Goal: Task Accomplishment & Management: Use online tool/utility

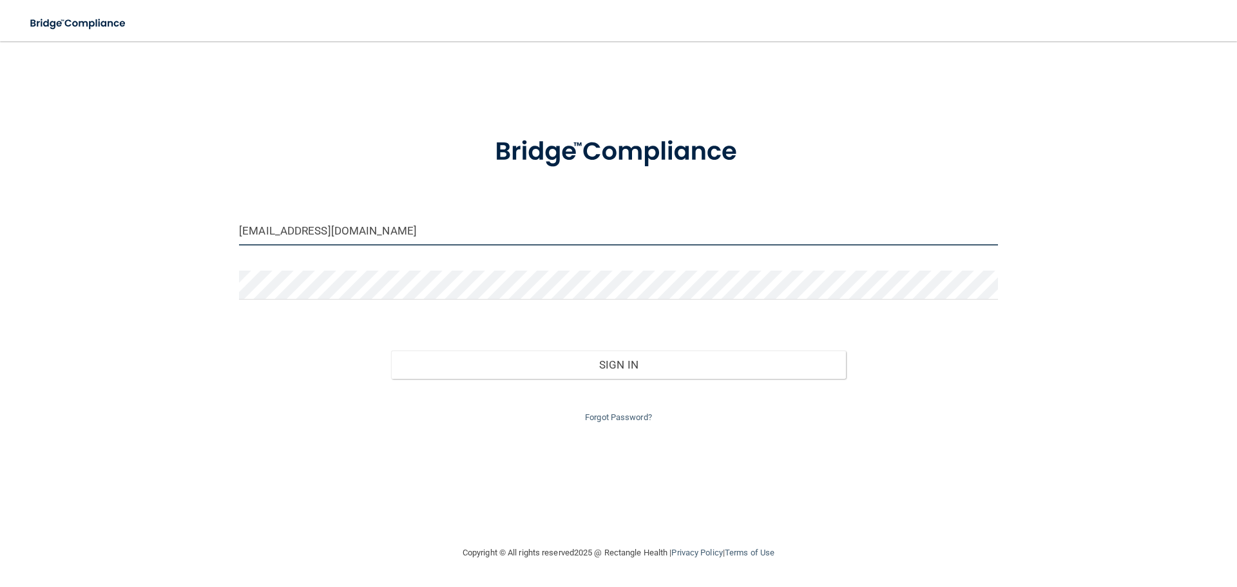
drag, startPoint x: 408, startPoint y: 240, endPoint x: 190, endPoint y: 260, distance: 218.7
click at [190, 260] on div "[EMAIL_ADDRESS][DOMAIN_NAME] Invalid email/password. You don't have permission …" at bounding box center [619, 293] width 1186 height 478
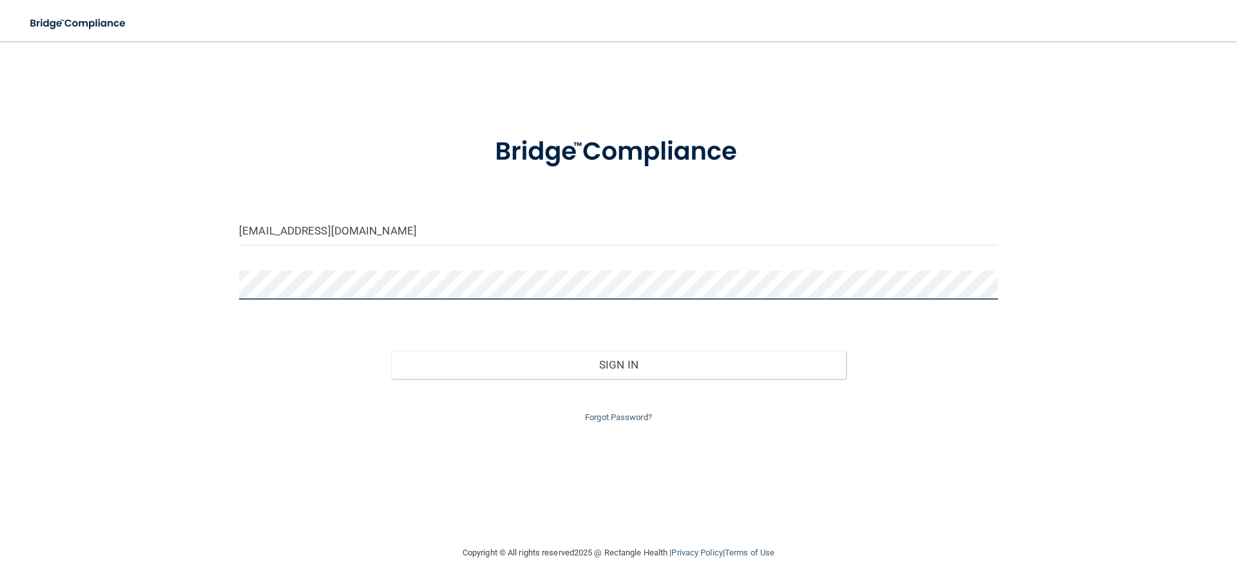
click at [391, 351] on button "Sign In" at bounding box center [619, 365] width 456 height 28
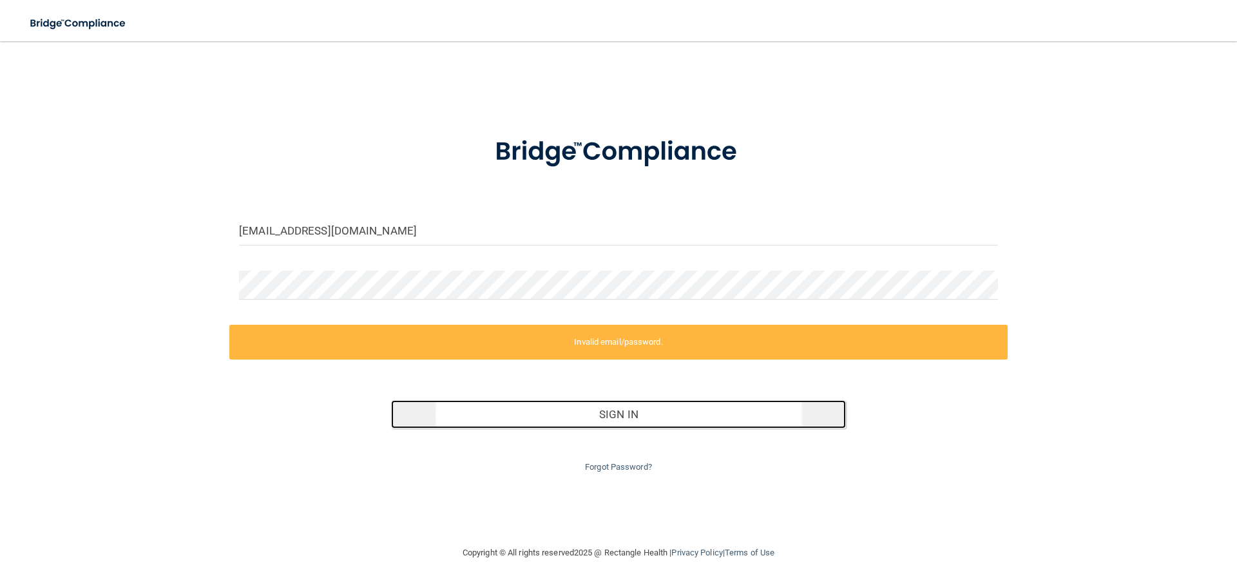
click at [542, 407] on button "Sign In" at bounding box center [619, 414] width 456 height 28
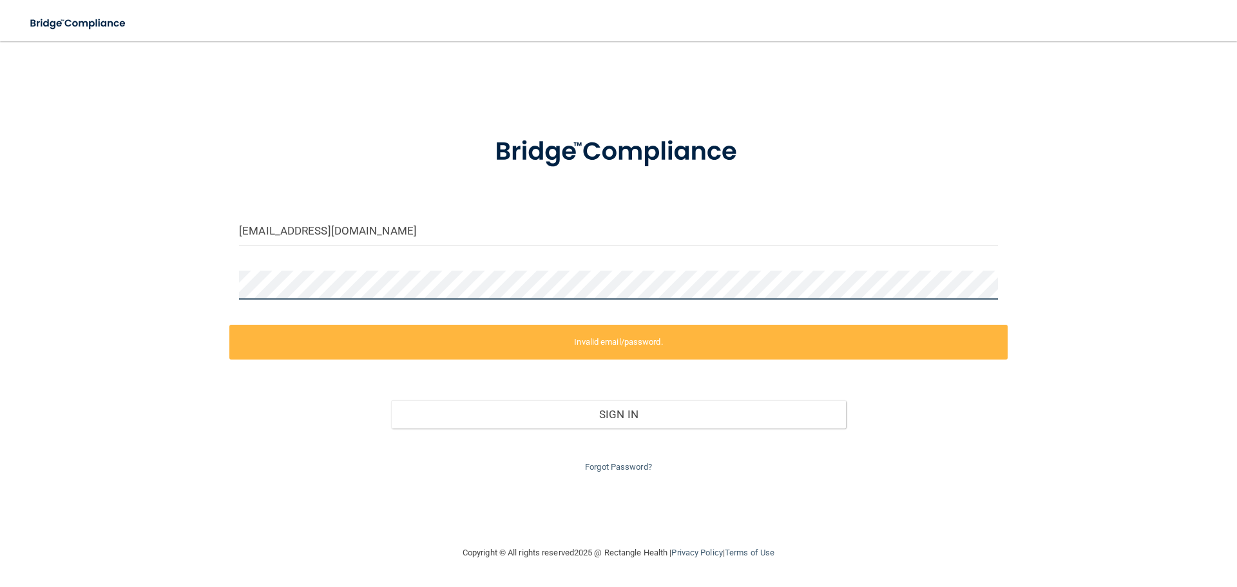
click at [137, 276] on div "[EMAIL_ADDRESS][DOMAIN_NAME] Invalid email/password. You don't have permission …" at bounding box center [619, 293] width 1186 height 478
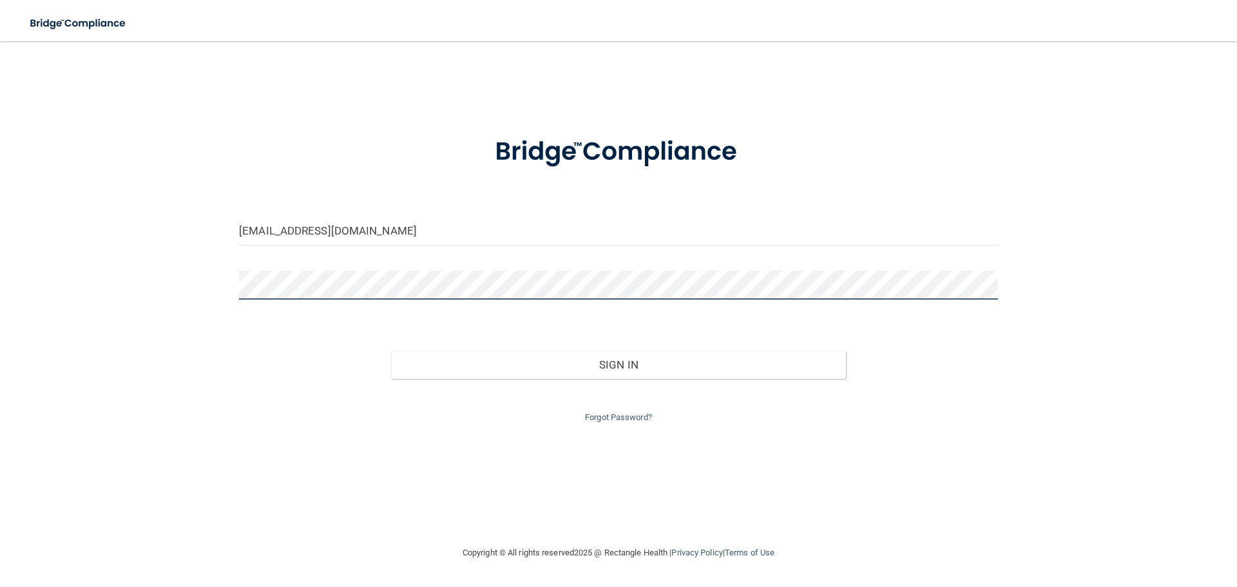
click at [391, 351] on button "Sign In" at bounding box center [619, 365] width 456 height 28
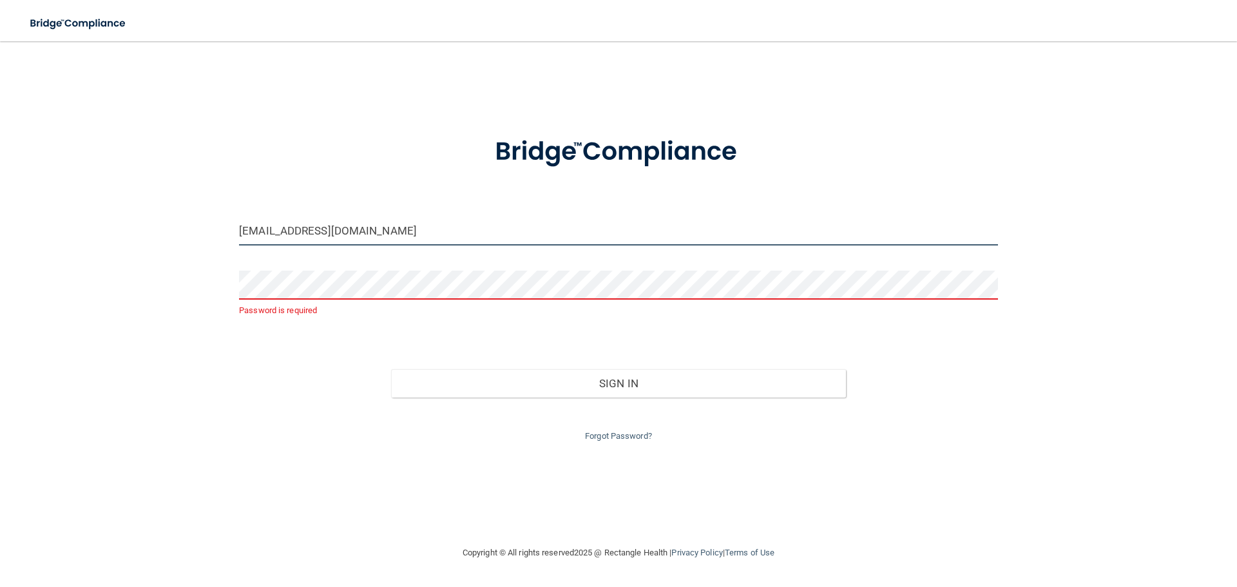
click at [274, 226] on input "[EMAIL_ADDRESS][DOMAIN_NAME]" at bounding box center [618, 231] width 759 height 29
type input "[PERSON_NAME][EMAIL_ADDRESS][PERSON_NAME][DOMAIN_NAME]"
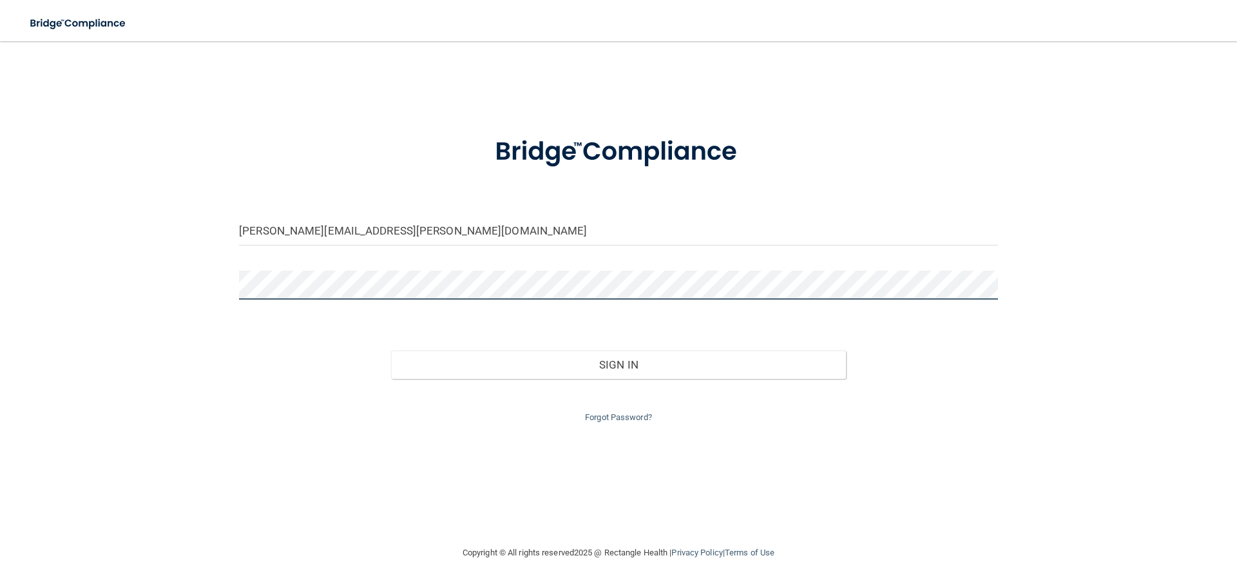
click at [391, 351] on button "Sign In" at bounding box center [619, 365] width 456 height 28
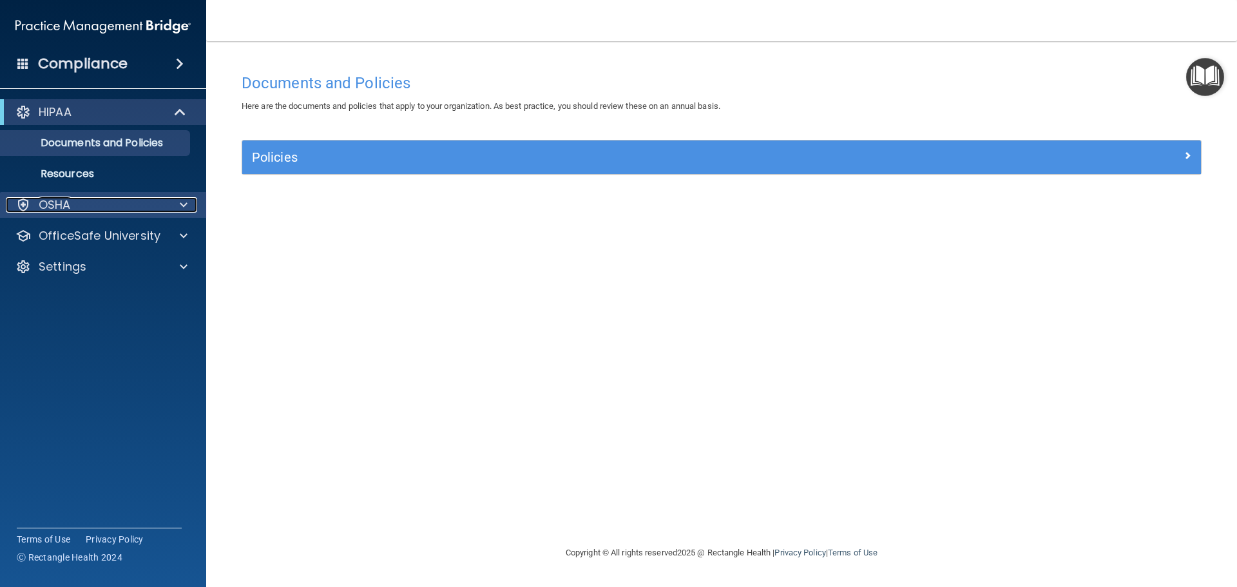
click at [173, 202] on div at bounding box center [182, 204] width 32 height 15
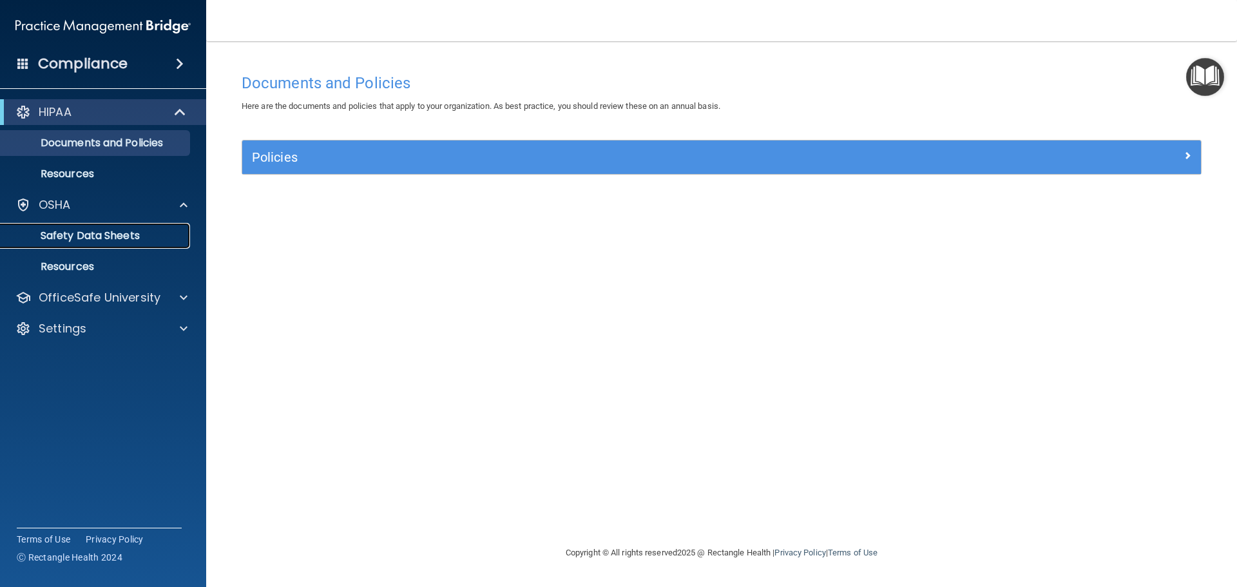
click at [122, 235] on p "Safety Data Sheets" at bounding box center [96, 235] width 176 height 13
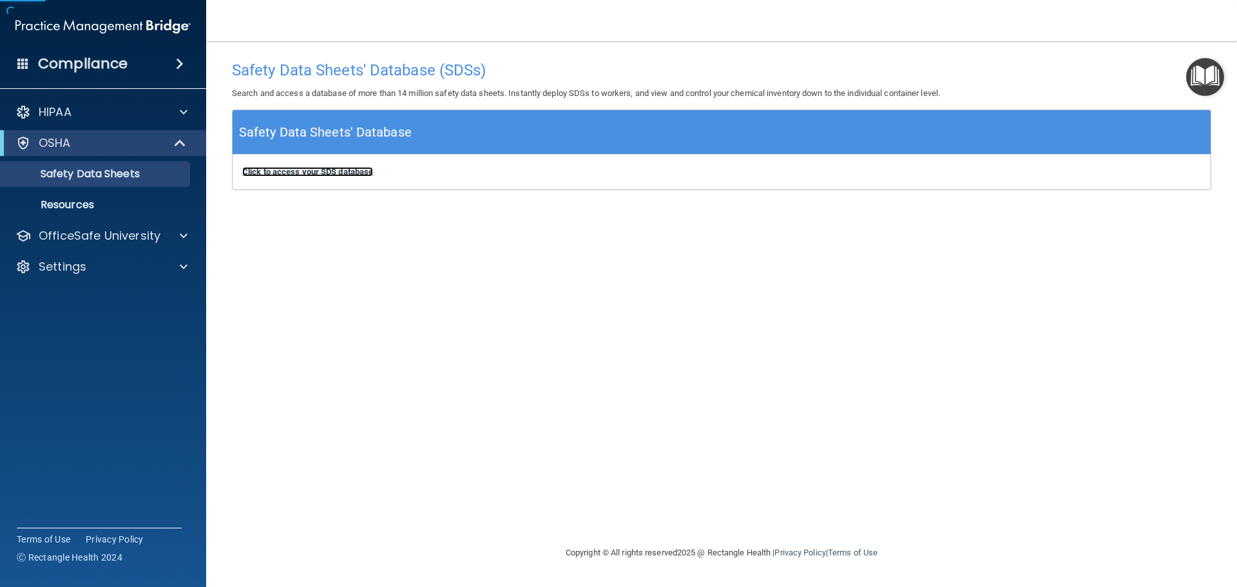
click at [302, 171] on b "Click to access your SDS database" at bounding box center [307, 172] width 131 height 10
click at [278, 165] on div "Click to access your SDS database Click to access your SDS database" at bounding box center [722, 172] width 978 height 35
click at [273, 166] on div "Click to access your SDS database Click to access your SDS database" at bounding box center [722, 172] width 978 height 35
click at [269, 167] on b "Click to access your SDS database" at bounding box center [307, 172] width 131 height 10
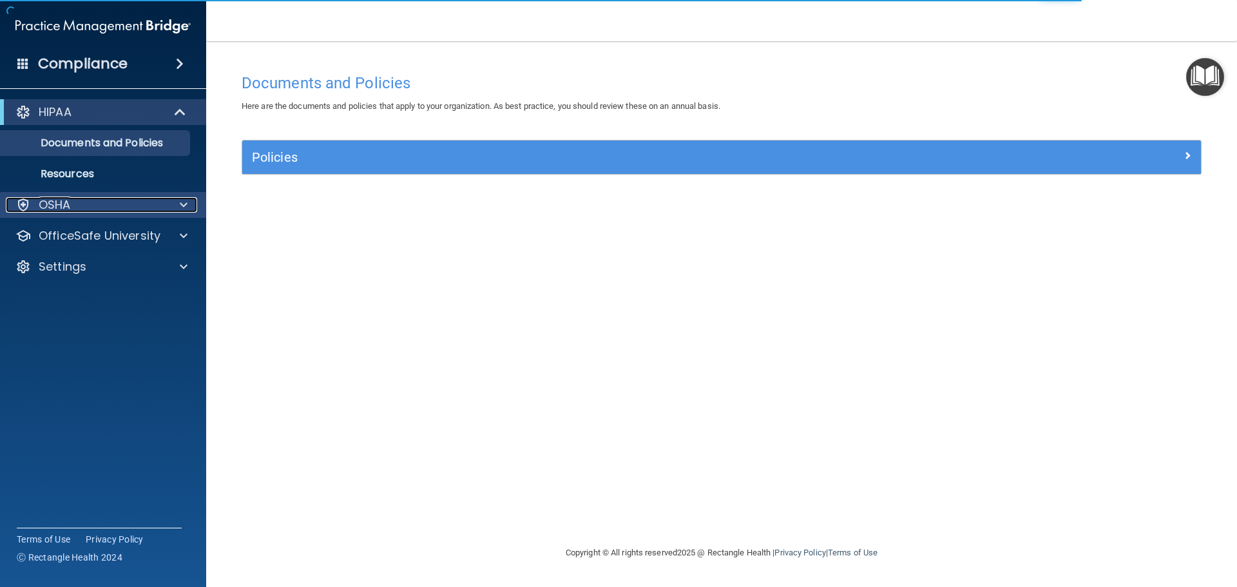
click at [69, 198] on p "OSHA" at bounding box center [55, 204] width 32 height 15
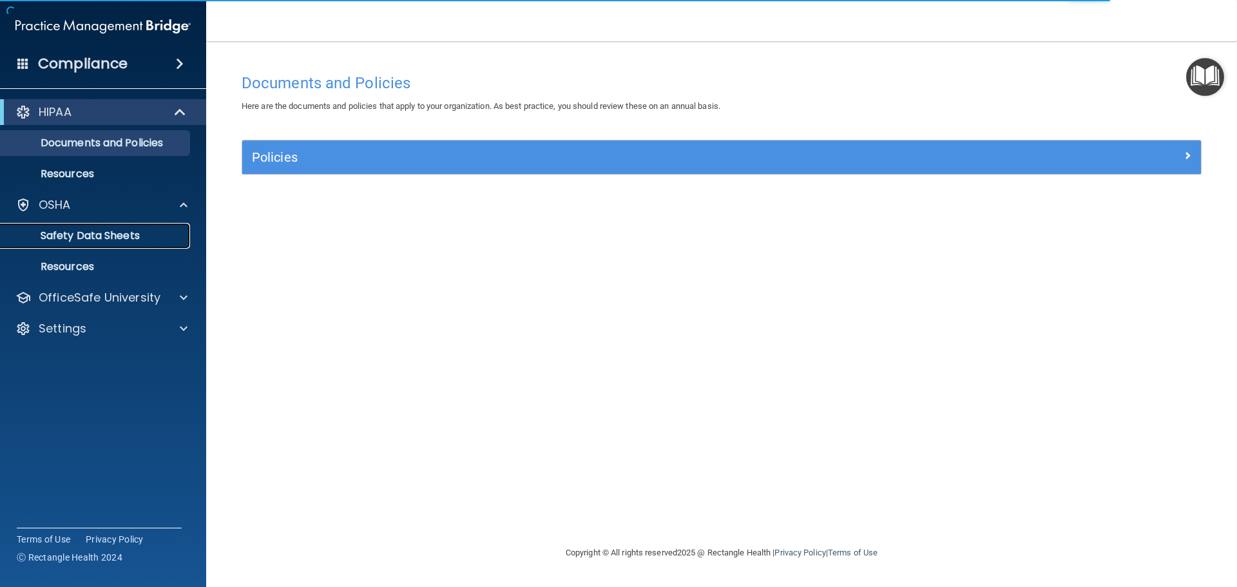
click at [82, 241] on p "Safety Data Sheets" at bounding box center [96, 235] width 176 height 13
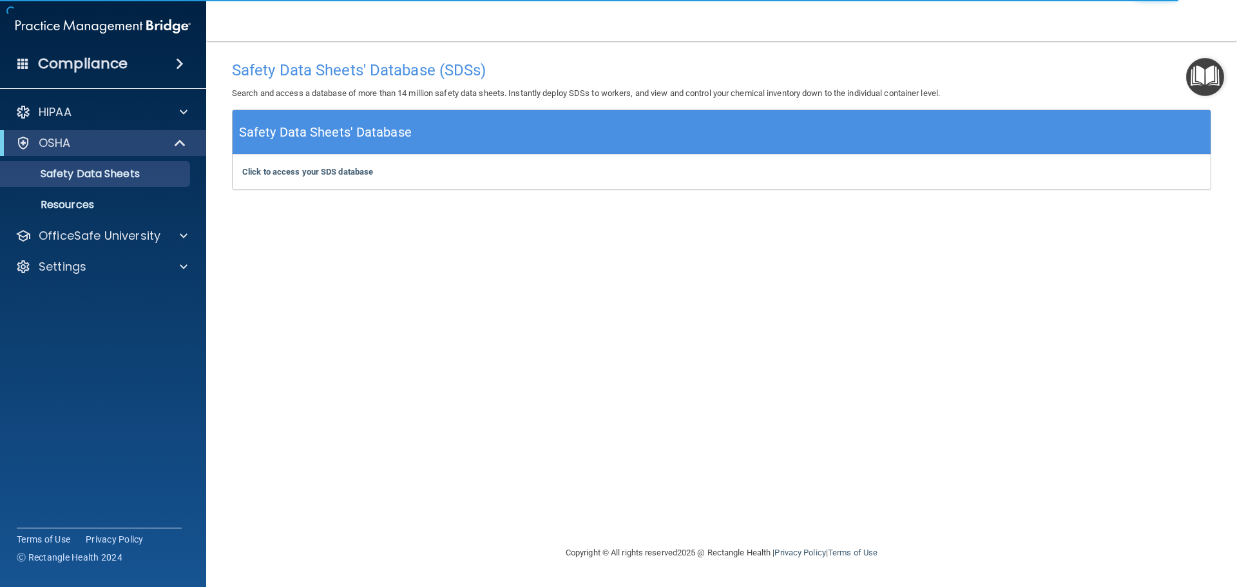
click at [302, 180] on div "Click to access your SDS database Click to access your SDS database" at bounding box center [722, 172] width 978 height 35
click at [304, 178] on div "Click to access your SDS database Click to access your SDS database" at bounding box center [722, 172] width 978 height 35
click at [314, 172] on b "Click to access your SDS database" at bounding box center [307, 172] width 131 height 10
